Goal: Transaction & Acquisition: Purchase product/service

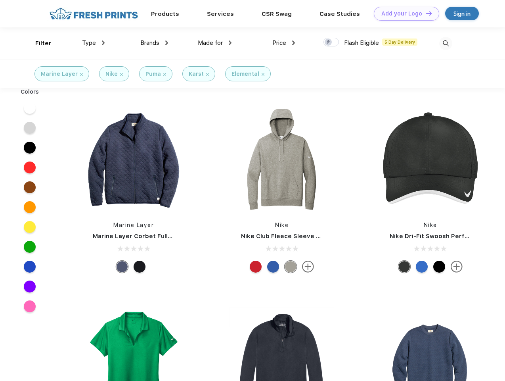
click at [404, 13] on link "Add your Logo Design Tool" at bounding box center [406, 14] width 65 height 14
click at [0, 0] on div "Design Tool" at bounding box center [0, 0] width 0 height 0
click at [426, 13] on link "Add your Logo Design Tool" at bounding box center [406, 14] width 65 height 14
click at [38, 43] on div "Filter" at bounding box center [43, 43] width 16 height 9
click at [94, 43] on span "Type" at bounding box center [89, 42] width 14 height 7
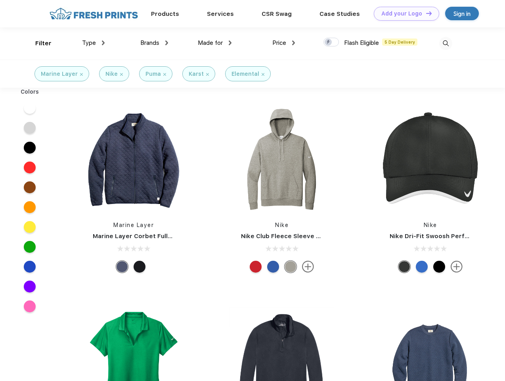
click at [154, 43] on span "Brands" at bounding box center [149, 42] width 19 height 7
click at [215, 43] on span "Made for" at bounding box center [210, 42] width 25 height 7
click at [284, 43] on span "Price" at bounding box center [279, 42] width 14 height 7
click at [332, 42] on div at bounding box center [331, 42] width 15 height 9
click at [329, 42] on input "checkbox" at bounding box center [326, 39] width 5 height 5
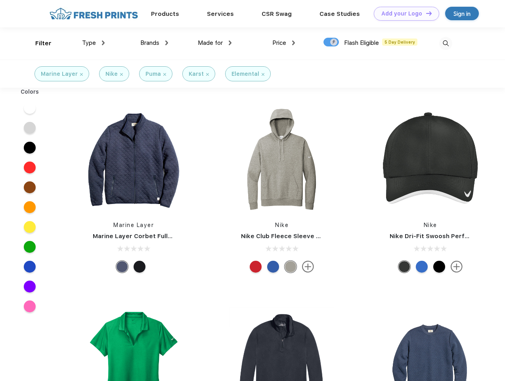
click at [446, 43] on img at bounding box center [445, 43] width 13 height 13
